Goal: Transaction & Acquisition: Purchase product/service

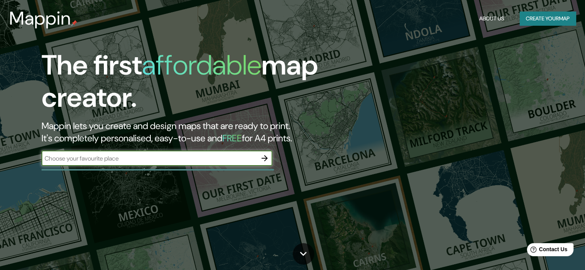
click at [209, 159] on input "text" at bounding box center [149, 158] width 215 height 9
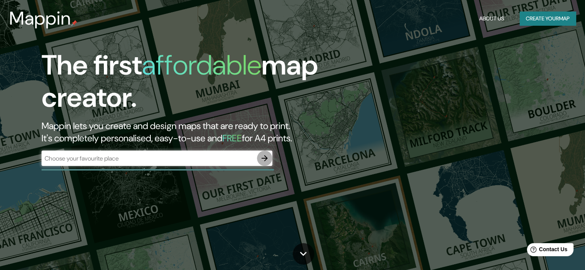
click at [264, 159] on icon "button" at bounding box center [264, 158] width 9 height 9
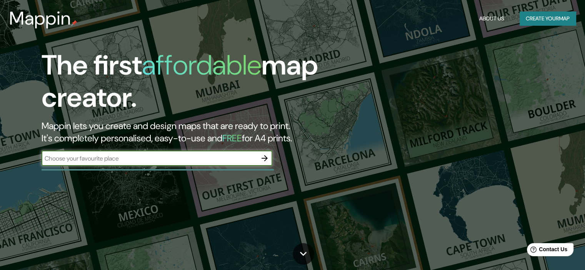
click at [147, 158] on input "text" at bounding box center [149, 158] width 215 height 9
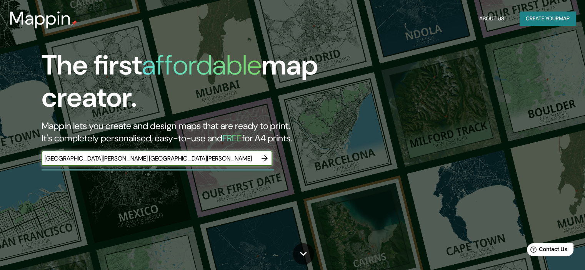
type input "[GEOGRAPHIC_DATA][PERSON_NAME] [GEOGRAPHIC_DATA][PERSON_NAME]"
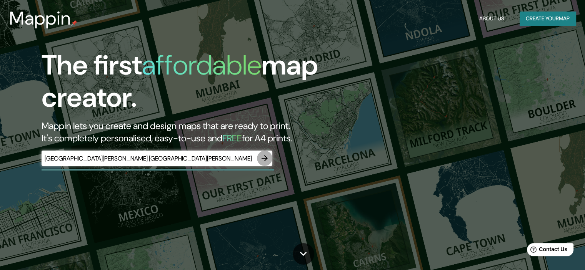
click at [269, 158] on icon "button" at bounding box center [264, 158] width 9 height 9
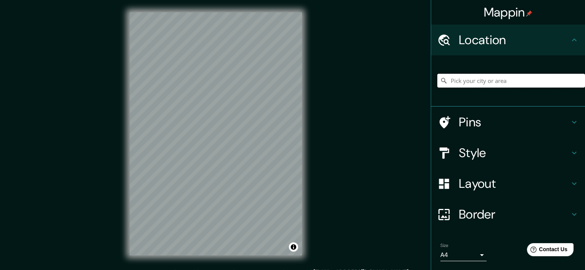
click at [463, 80] on input "Pick your city or area" at bounding box center [511, 81] width 148 height 14
paste input "13.649086, -89.266564"
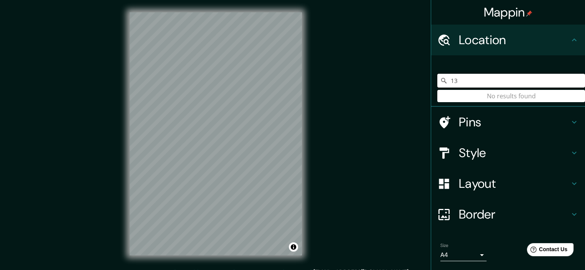
type input "1"
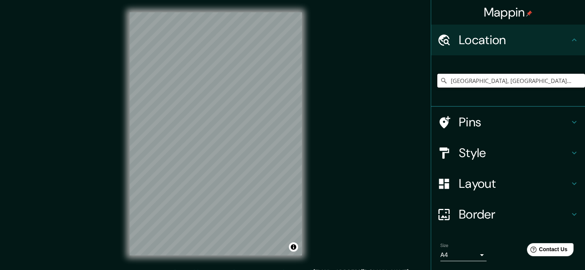
type input "[GEOGRAPHIC_DATA], [GEOGRAPHIC_DATA], [GEOGRAPHIC_DATA][PERSON_NAME]"
click at [570, 155] on icon at bounding box center [573, 152] width 9 height 9
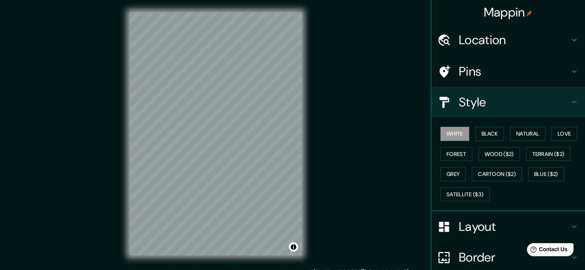
click at [566, 152] on ul "Location [GEOGRAPHIC_DATA], [GEOGRAPHIC_DATA], [GEOGRAPHIC_DATA][PERSON_NAME] […" at bounding box center [508, 181] width 154 height 312
click at [487, 136] on button "Black" at bounding box center [489, 134] width 29 height 14
